Goal: Information Seeking & Learning: Compare options

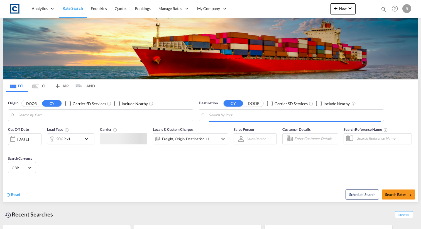
type input "Xiamen, CNXMN"
type input "Felixstowe, GBFXT"
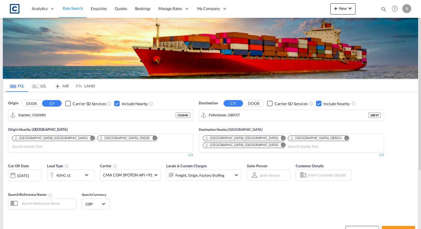
click at [43, 83] on md-tab-item "LCL" at bounding box center [39, 86] width 22 height 12
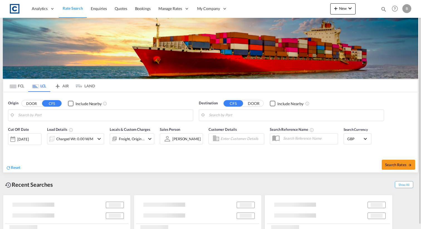
type input "GB-B33, [GEOGRAPHIC_DATA]"
type input "HK-HK111, [GEOGRAPHIC_DATA], Fanling"
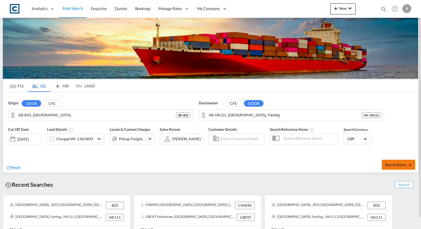
click at [396, 163] on span "Search Rates" at bounding box center [398, 164] width 27 height 4
type input "B33 to HK111 / [DATE]"
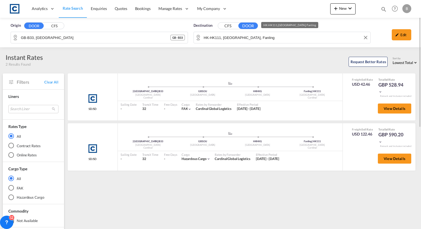
click at [264, 37] on input "HK-HK111, [GEOGRAPHIC_DATA], Fanling" at bounding box center [286, 37] width 164 height 8
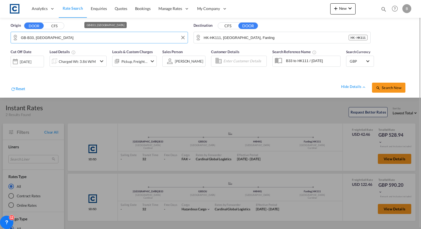
click at [73, 38] on input "GB-B33, [GEOGRAPHIC_DATA]" at bounding box center [103, 37] width 164 height 8
click at [75, 37] on input "GB-B33, [GEOGRAPHIC_DATA]" at bounding box center [103, 37] width 164 height 8
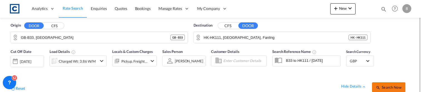
click at [389, 86] on span "Search Now" at bounding box center [387, 87] width 25 height 4
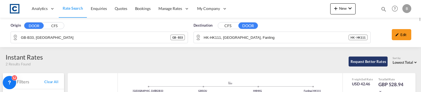
click at [384, 66] on button "Request Better Rates" at bounding box center [367, 62] width 39 height 10
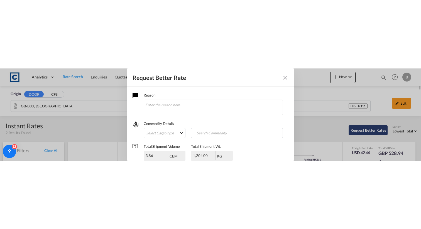
scroll to position [90, 0]
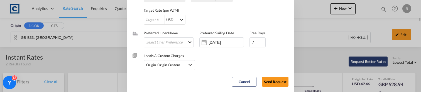
click at [384, 66] on div "Request Better Rate Reason Commodity Details Select Cargo type FAK GCR GDSM Gen…" at bounding box center [210, 46] width 421 height 92
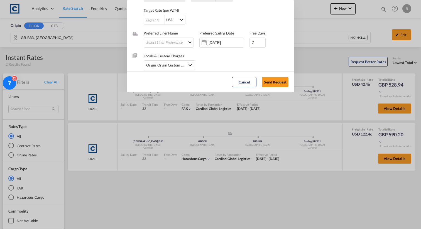
scroll to position [0, 0]
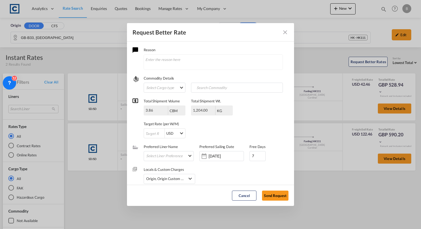
click at [288, 33] on md-icon "Close dialog" at bounding box center [284, 32] width 7 height 7
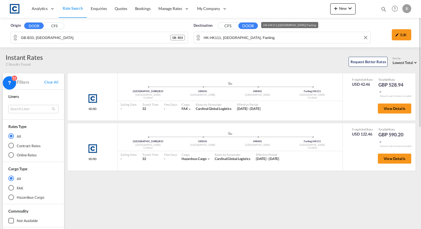
click at [211, 38] on input "HK-HK111, [GEOGRAPHIC_DATA], Fanling" at bounding box center [286, 37] width 164 height 8
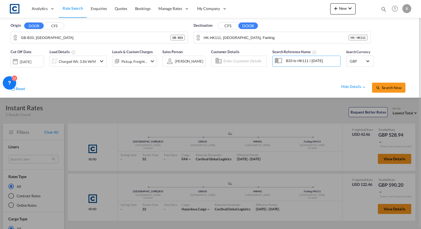
drag, startPoint x: 308, startPoint y: 61, endPoint x: 298, endPoint y: 61, distance: 9.7
click at [298, 61] on input "B33 to HK111 / [DATE]" at bounding box center [311, 60] width 57 height 8
click at [291, 37] on input "HK-HK111, [GEOGRAPHIC_DATA], Fanling" at bounding box center [286, 37] width 164 height 8
paste input "[PERSON_NAME][STREET_ADDRESS]"
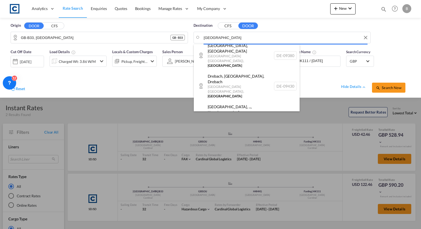
scroll to position [768, 0]
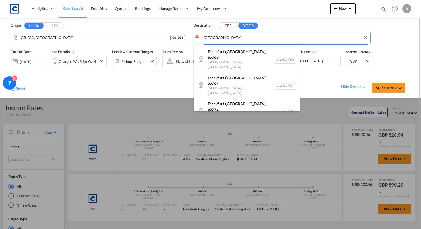
click at [229, 38] on body "Analytics Reports Dashboard Rate Search Enquiries Quotes Bookings" at bounding box center [210, 114] width 421 height 229
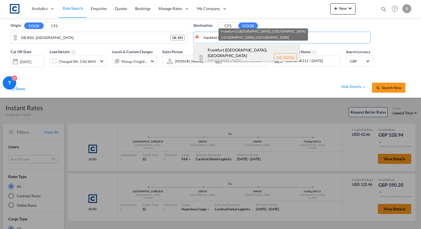
click at [218, 54] on div "Frankfurt ([GEOGRAPHIC_DATA]) , [GEOGRAPHIC_DATA] , [GEOGRAPHIC_DATA] DE-60326" at bounding box center [247, 57] width 106 height 26
type input "DE-60326, [GEOGRAPHIC_DATA]), [GEOGRAPHIC_DATA]"
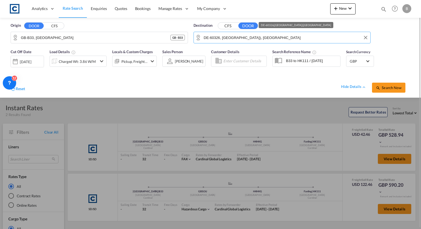
click at [217, 35] on input "DE-60326, [GEOGRAPHIC_DATA]), [GEOGRAPHIC_DATA]" at bounding box center [286, 37] width 164 height 8
drag, startPoint x: 220, startPoint y: 38, endPoint x: 204, endPoint y: 37, distance: 16.1
click at [204, 37] on input "DE-60326, [GEOGRAPHIC_DATA]), [GEOGRAPHIC_DATA]" at bounding box center [286, 37] width 164 height 8
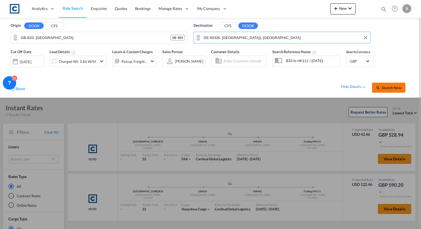
click at [383, 84] on button "Search Now" at bounding box center [388, 88] width 33 height 10
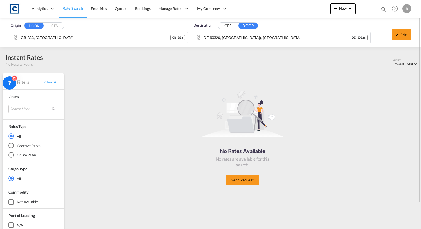
click at [229, 26] on button "CFS" at bounding box center [227, 26] width 19 height 6
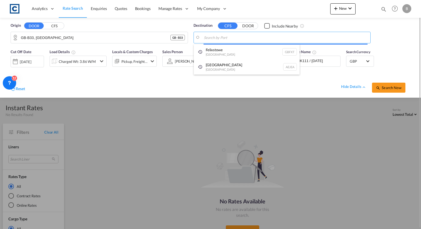
click at [230, 37] on body "Analytics Reports Dashboard Rate Search Enquiries Quotes Bookings" at bounding box center [210, 114] width 421 height 229
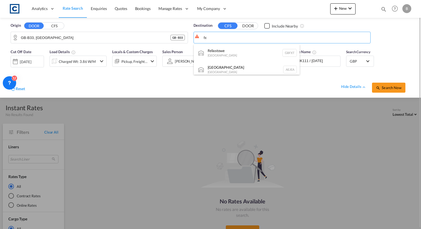
type input "f"
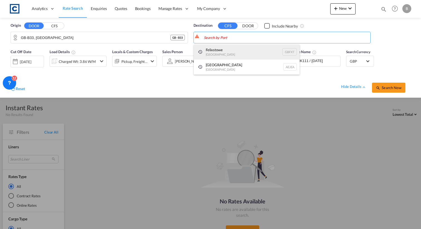
click at [229, 51] on div "Felixstowe [GEOGRAPHIC_DATA] GBFXT" at bounding box center [247, 51] width 106 height 15
type input "Felixstowe, GBFXT"
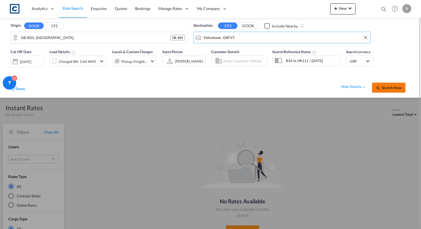
click at [381, 90] on button "Search Now" at bounding box center [388, 88] width 33 height 10
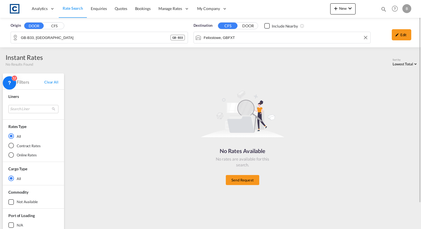
click at [276, 39] on input "Felixstowe, GBFXT" at bounding box center [286, 37] width 164 height 8
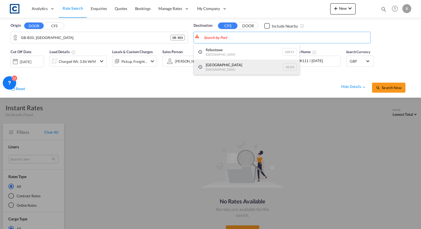
click at [253, 71] on div "[GEOGRAPHIC_DATA] [GEOGRAPHIC_DATA]" at bounding box center [247, 67] width 106 height 15
type input "[GEOGRAPHIC_DATA], [GEOGRAPHIC_DATA]"
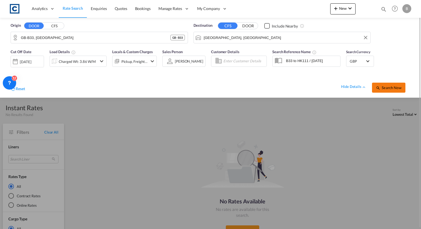
click at [398, 89] on span "Search Now" at bounding box center [387, 87] width 25 height 4
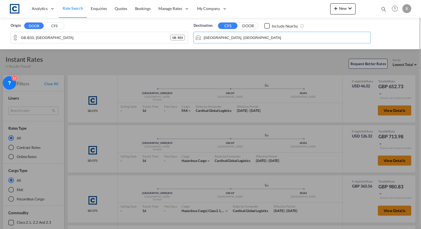
click at [227, 37] on input "[GEOGRAPHIC_DATA], [GEOGRAPHIC_DATA]" at bounding box center [286, 37] width 164 height 8
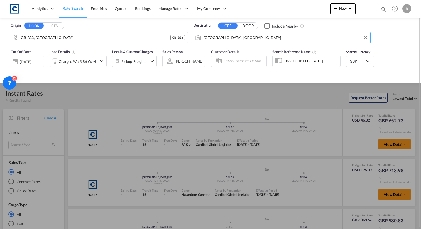
click at [227, 37] on input "[GEOGRAPHIC_DATA], [GEOGRAPHIC_DATA]" at bounding box center [286, 37] width 164 height 8
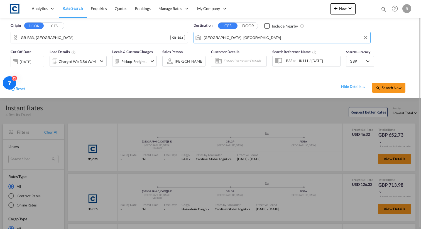
click at [230, 37] on input "[GEOGRAPHIC_DATA], [GEOGRAPHIC_DATA]" at bounding box center [286, 37] width 164 height 8
drag, startPoint x: 233, startPoint y: 37, endPoint x: 220, endPoint y: 37, distance: 13.3
click at [220, 37] on input "[GEOGRAPHIC_DATA], [GEOGRAPHIC_DATA]" at bounding box center [286, 37] width 164 height 8
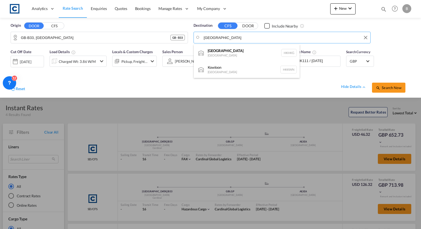
type input "[GEOGRAPHIC_DATA]"
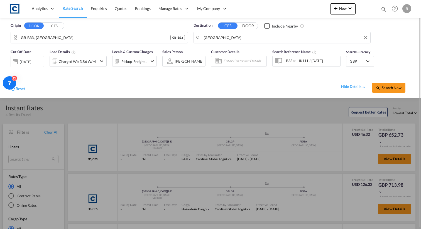
click at [247, 26] on button "DOOR" at bounding box center [247, 26] width 19 height 6
click at [242, 37] on body "Analytics Reports Dashboard Rate Search Enquiries Quotes Bookings" at bounding box center [210, 114] width 421 height 229
